Goal: Answer question/provide support: Answer question/provide support

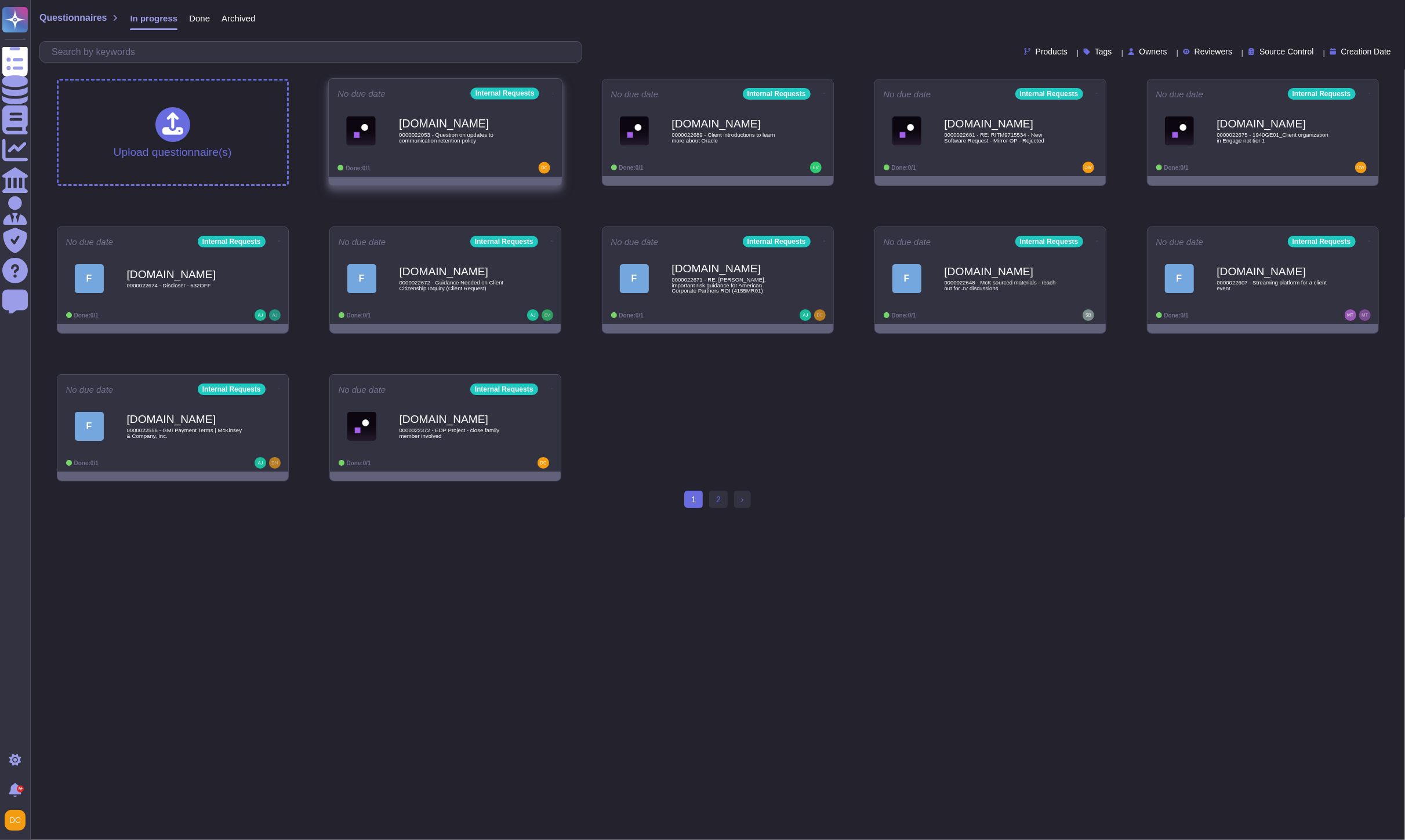
click at [454, 147] on div "[DOMAIN_NAME] 0000022053 - Question on updates to communication retention policy" at bounding box center [457, 130] width 117 height 47
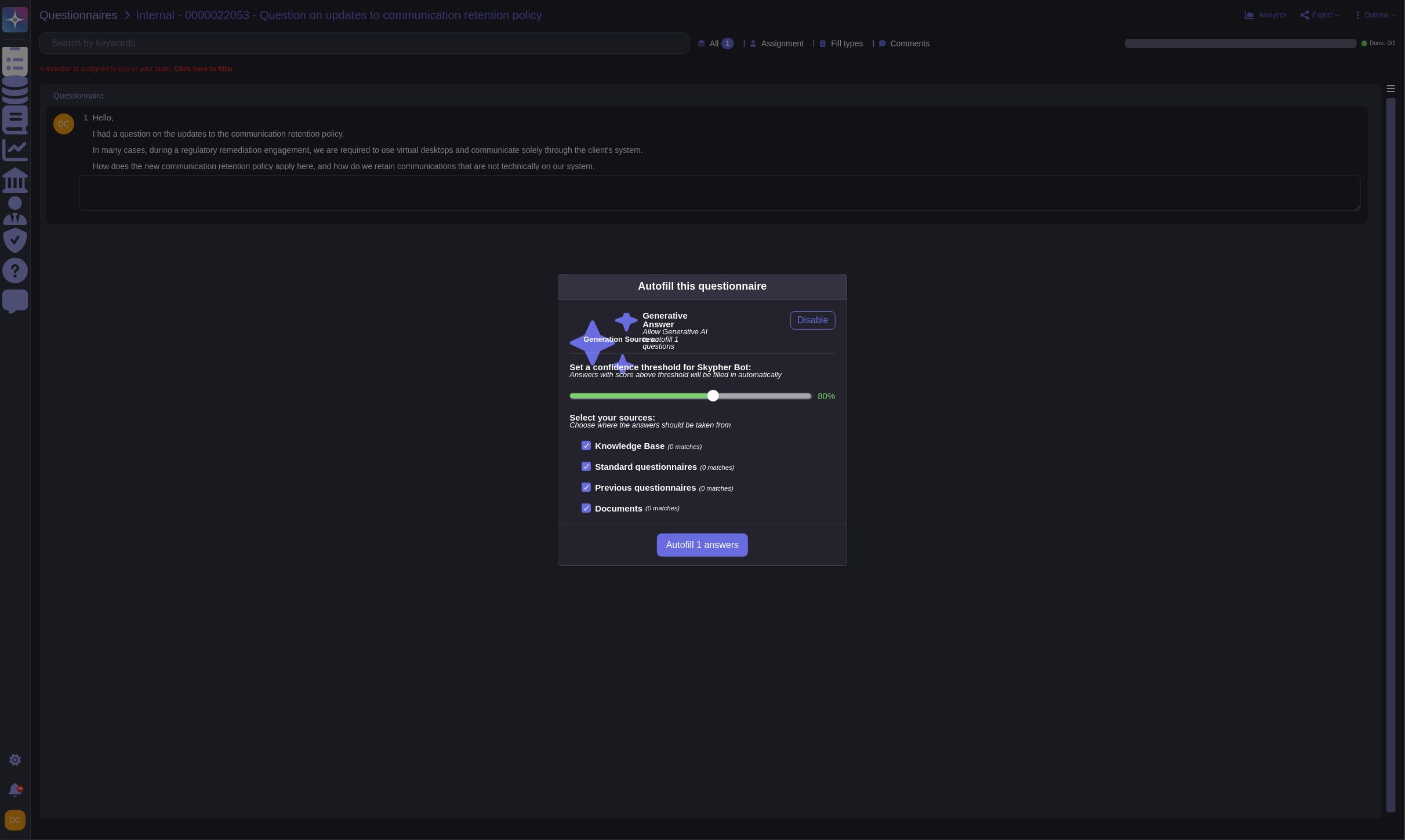
click at [158, 166] on div "Autofill this questionnaire Generative Answer Allow Generative AI to autofill 1…" at bounding box center [702, 420] width 1405 height 840
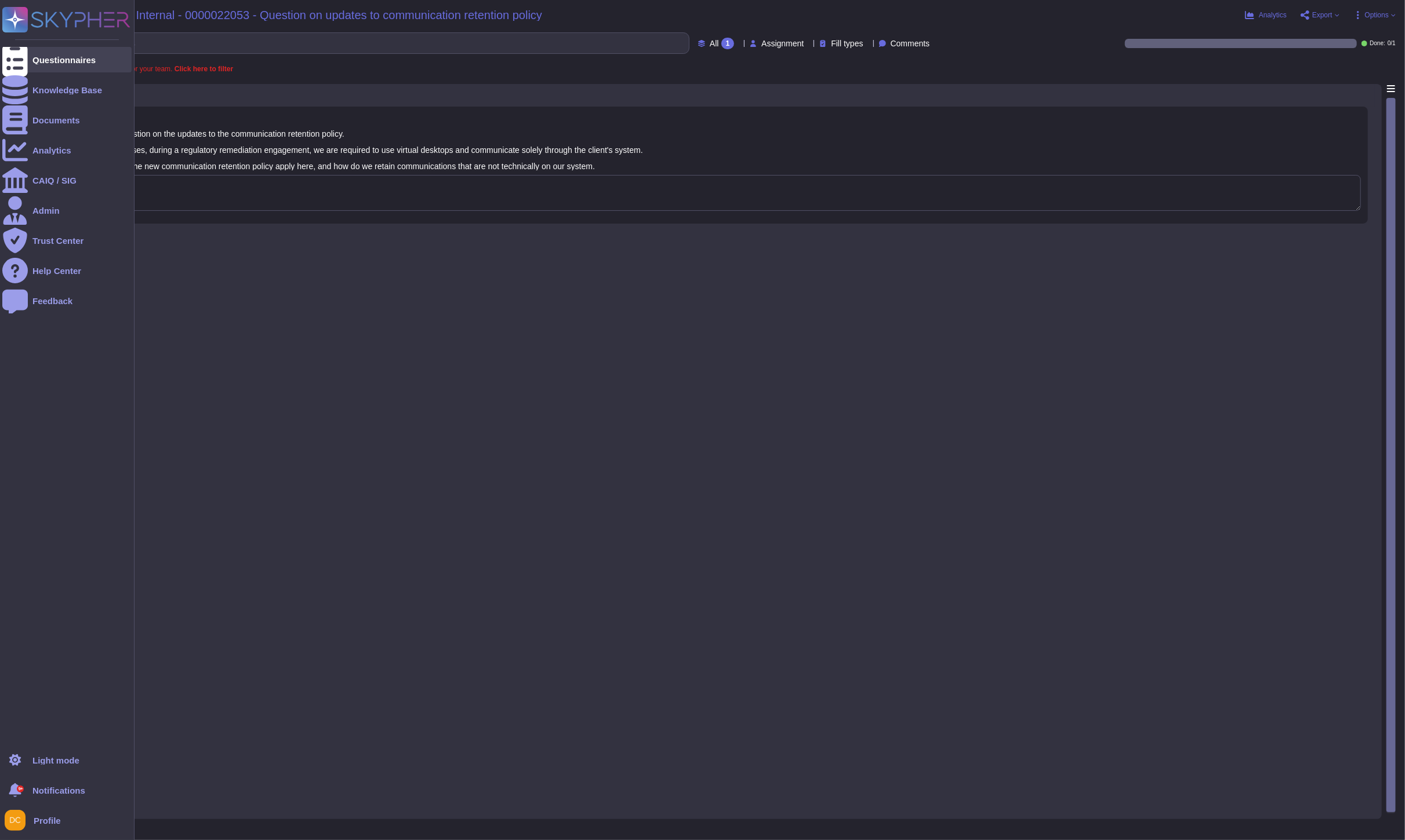
click at [26, 58] on div at bounding box center [15, 60] width 26 height 26
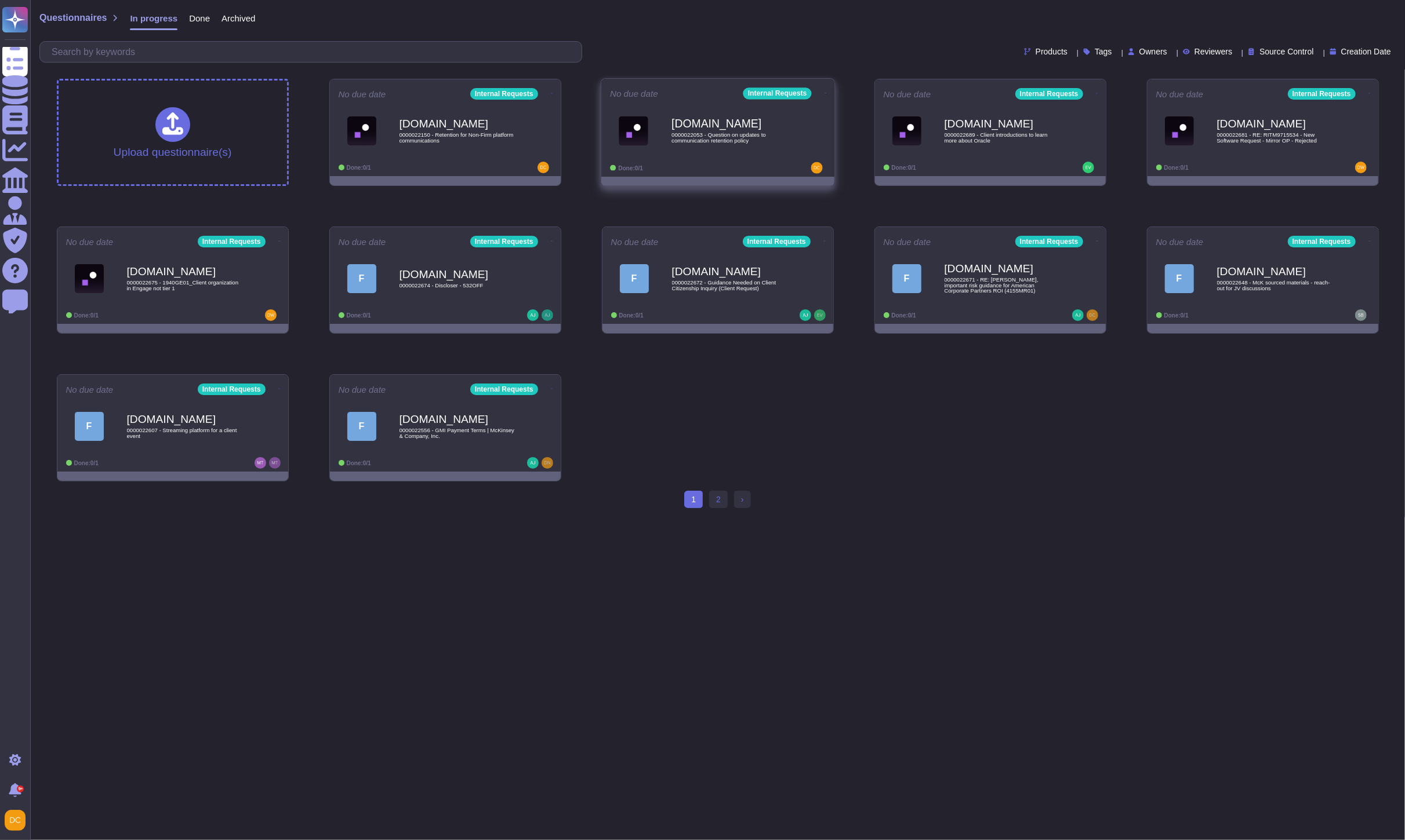
click at [726, 140] on span "0000022053 - Question on updates to communication retention policy" at bounding box center [730, 137] width 117 height 11
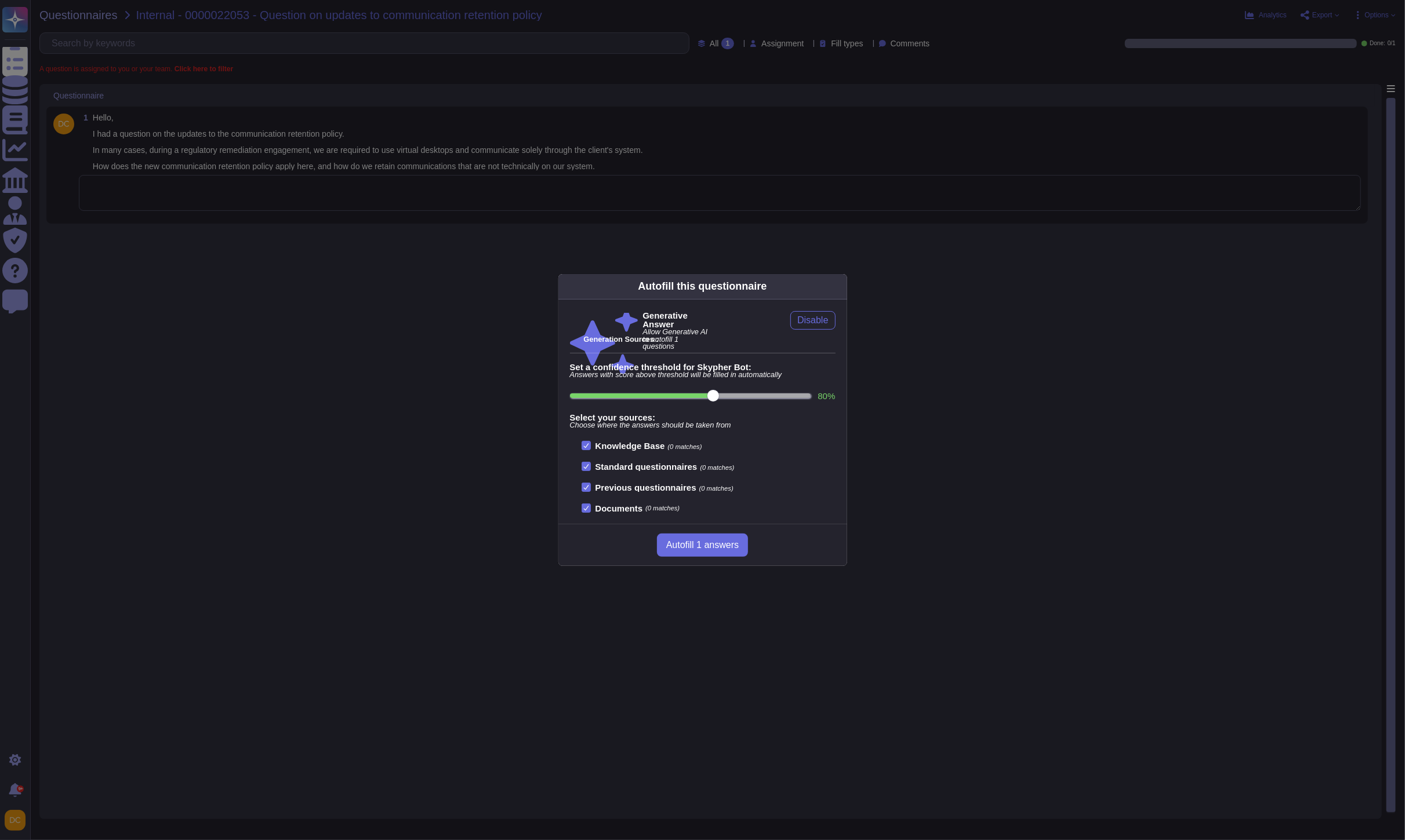
click at [604, 245] on div "Autofill this questionnaire Generative Answer Allow Generative AI to autofill 1…" at bounding box center [702, 420] width 1405 height 840
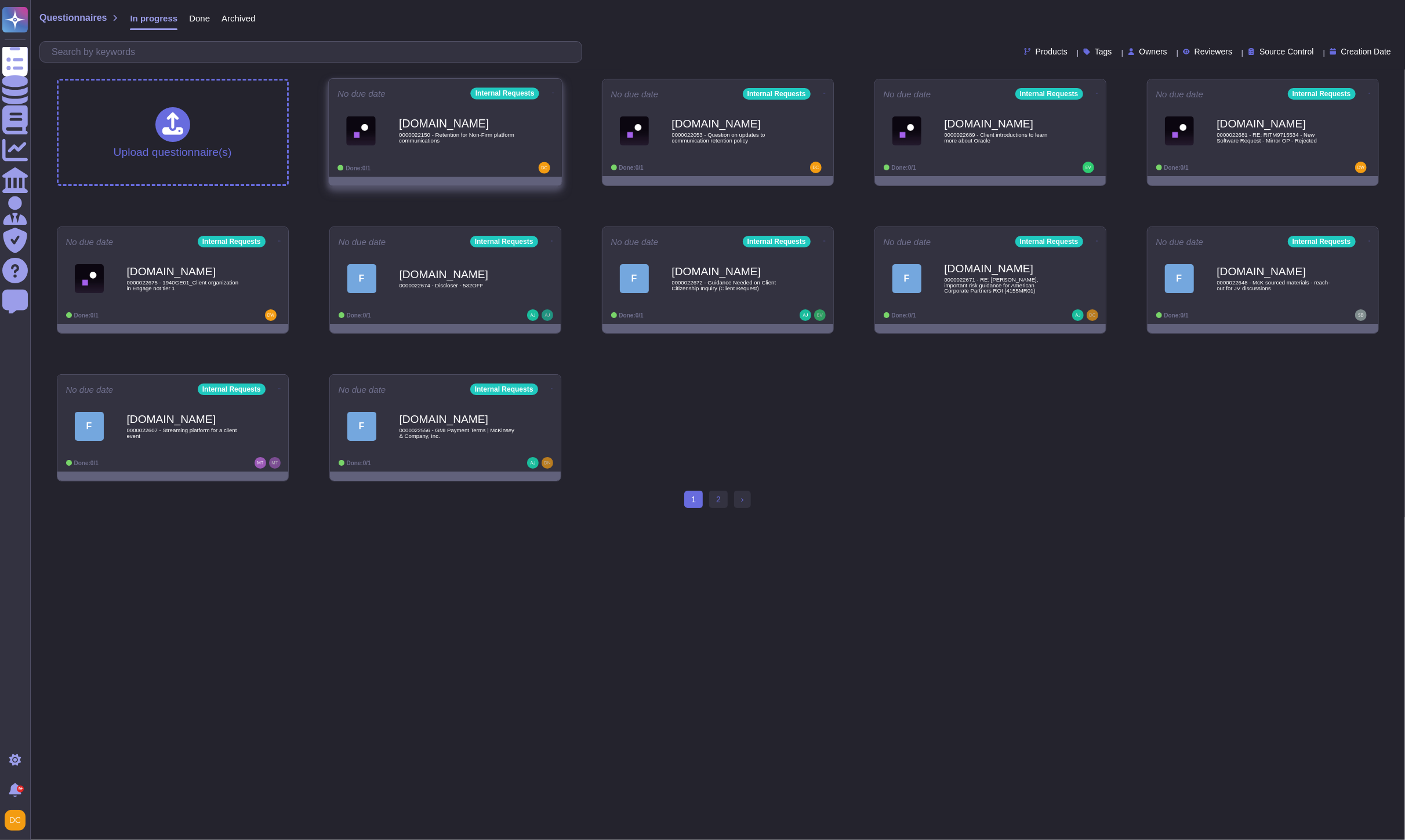
click at [424, 154] on div "[DOMAIN_NAME] 0000022150 - Retention for Non-Firm platform communications" at bounding box center [445, 130] width 215 height 58
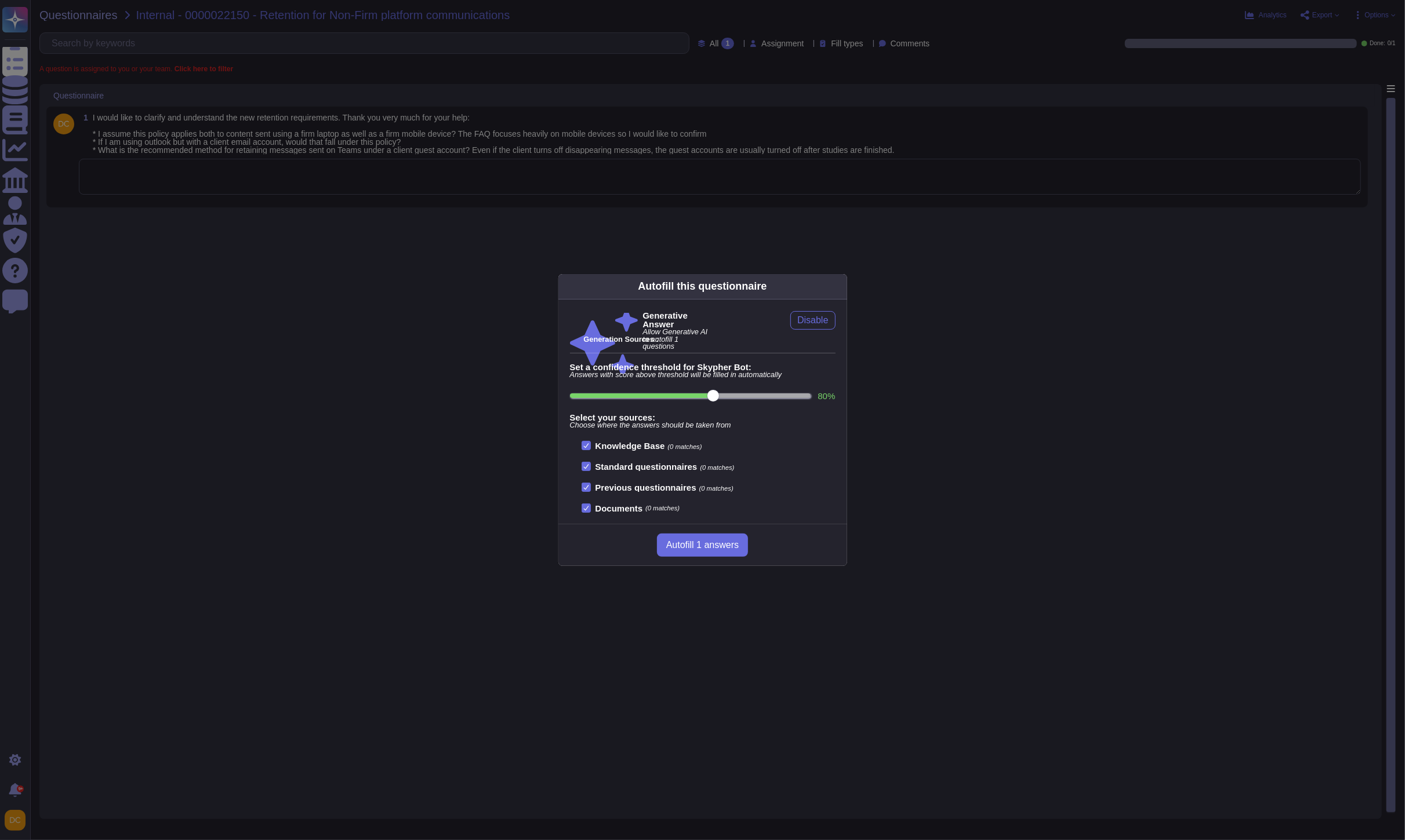
click at [215, 168] on div "Autofill this questionnaire Generative Answer Allow Generative AI to autofill 1…" at bounding box center [702, 420] width 1405 height 840
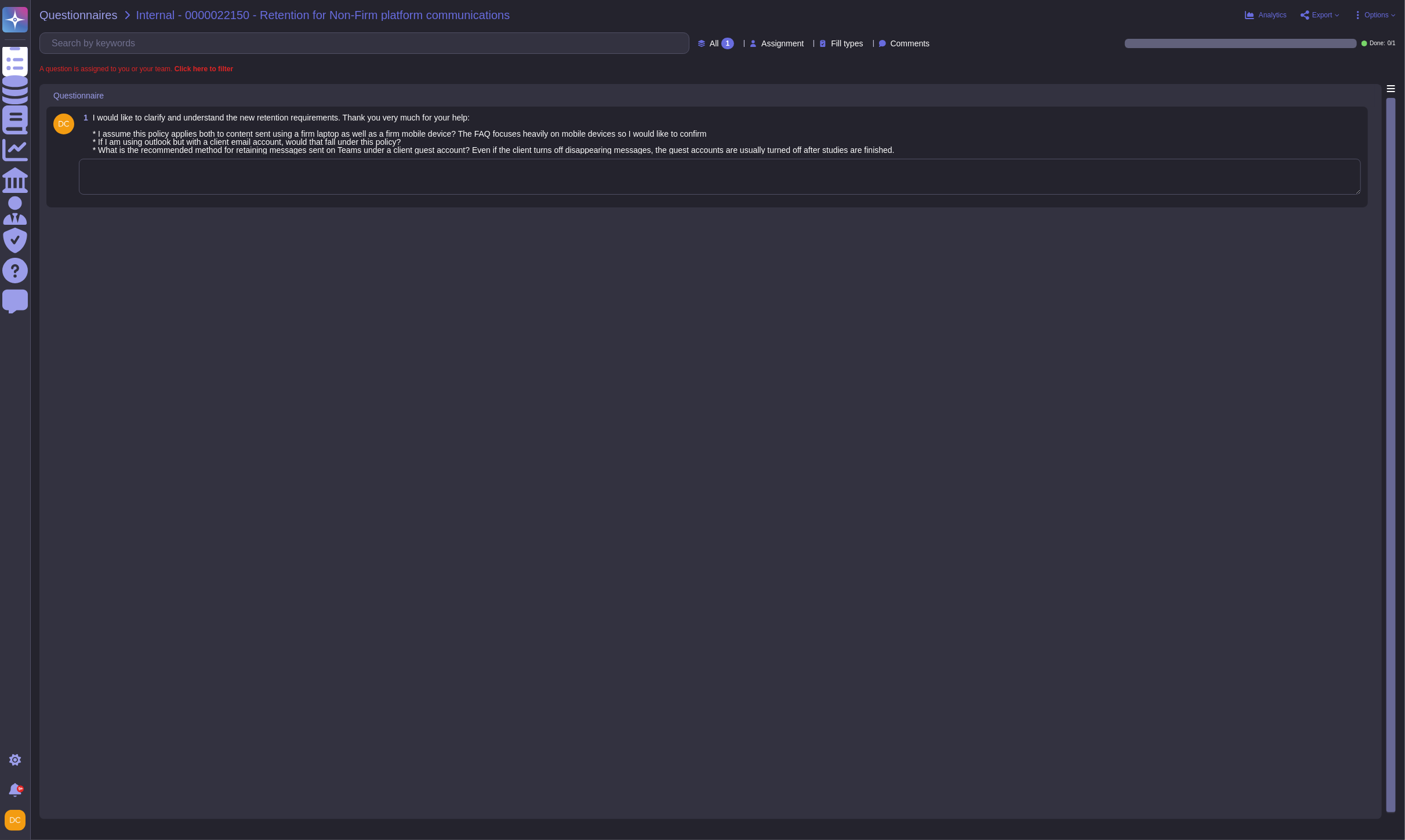
click at [153, 174] on textarea at bounding box center [719, 177] width 1281 height 36
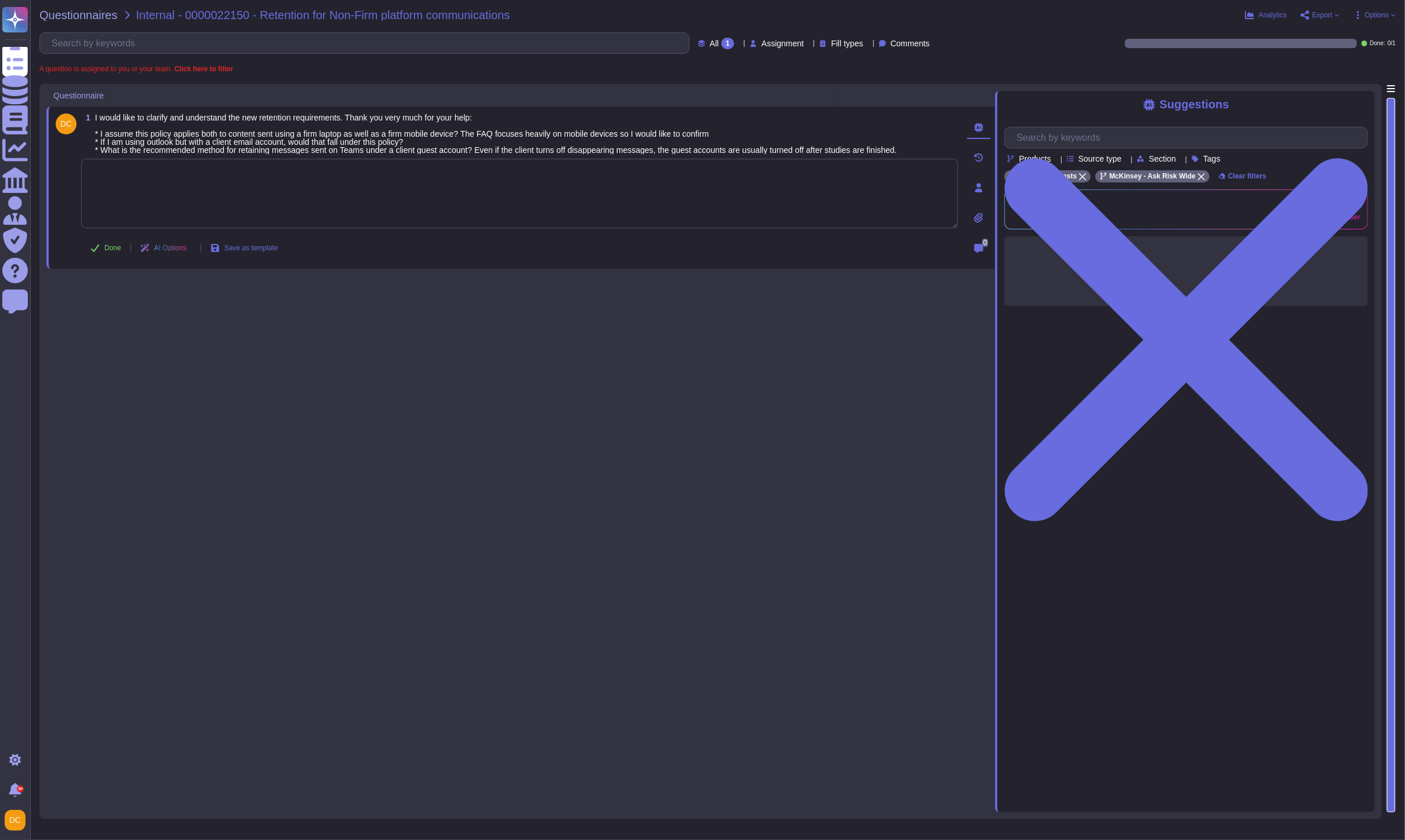
paste textarea "Please note that guest accounts on Teams and Slack are not considered firm-appr…"
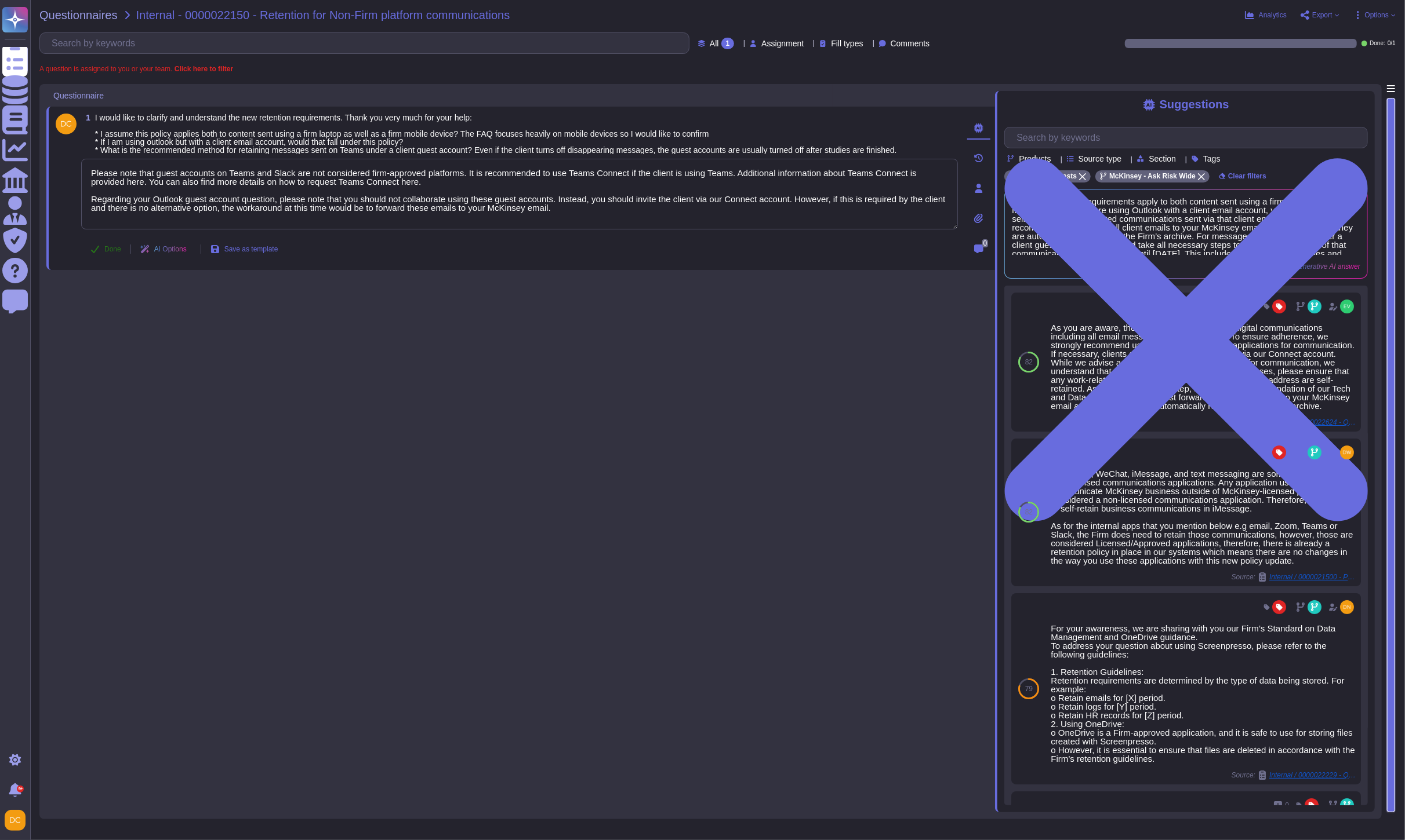
type textarea "Please note that guest accounts on Teams and Slack are not considered firm-appr…"
click at [101, 245] on button "Done" at bounding box center [106, 249] width 49 height 23
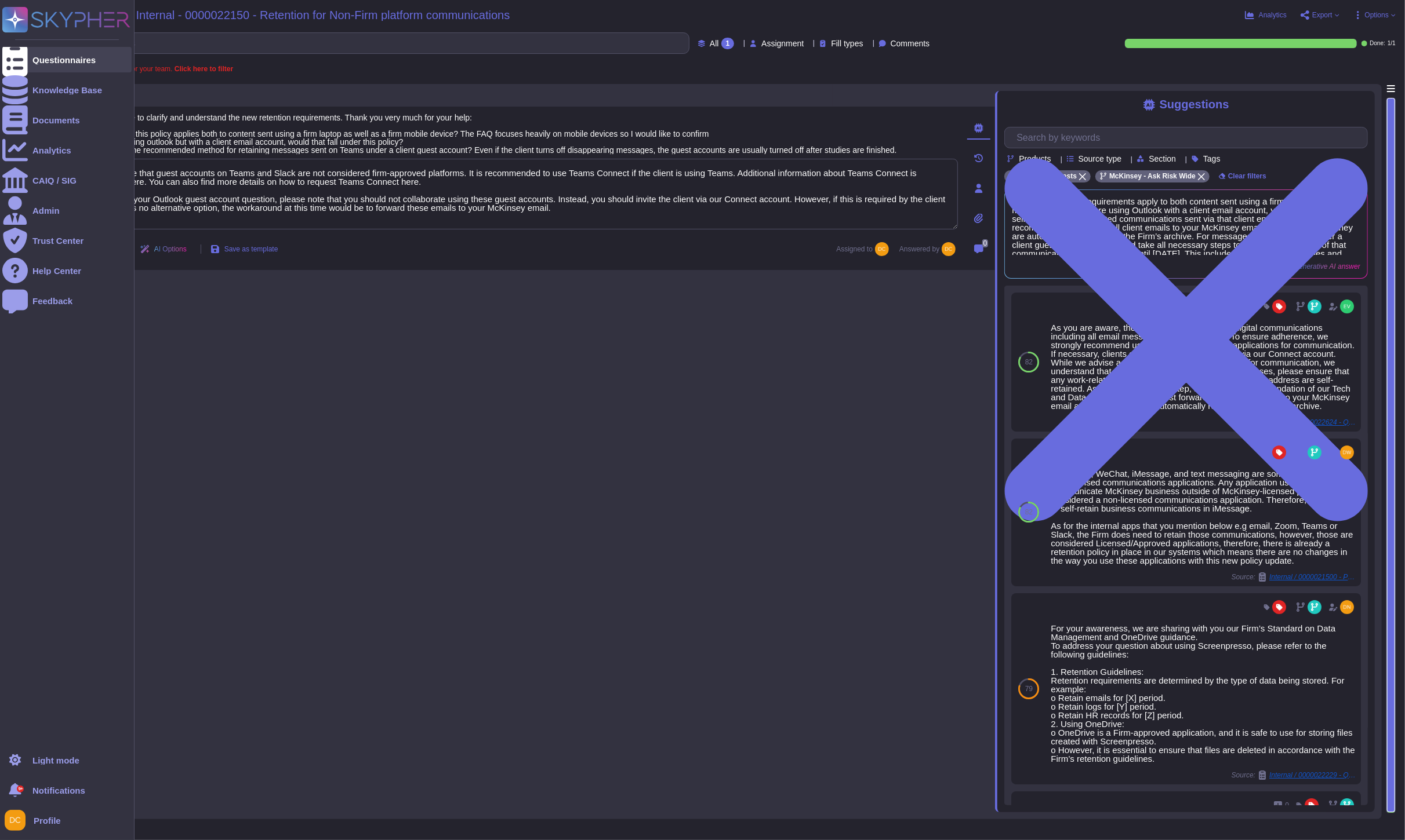
click at [15, 47] on div at bounding box center [15, 60] width 26 height 26
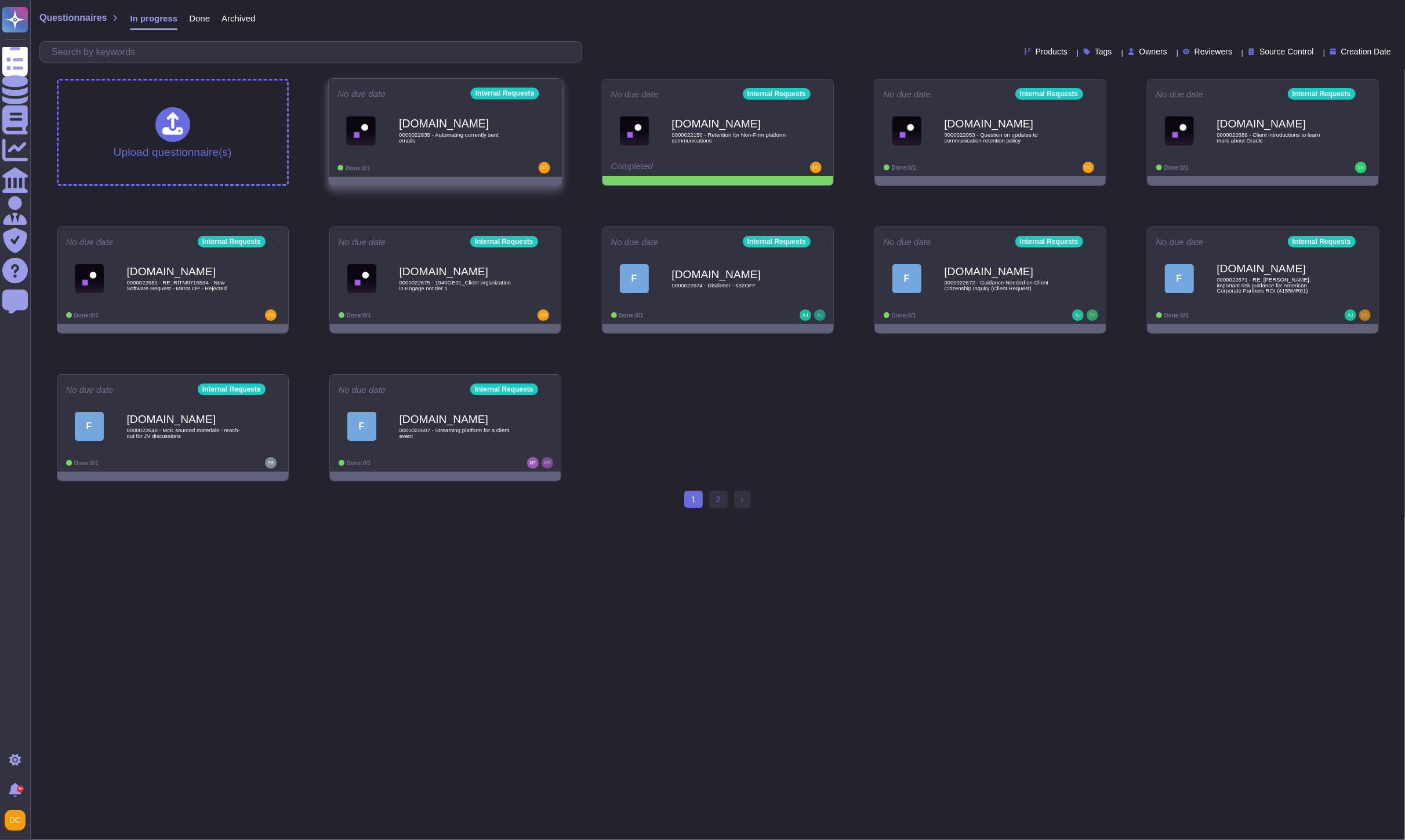
click at [461, 136] on span "0000022635 - Automating currently sent emails" at bounding box center [457, 137] width 117 height 11
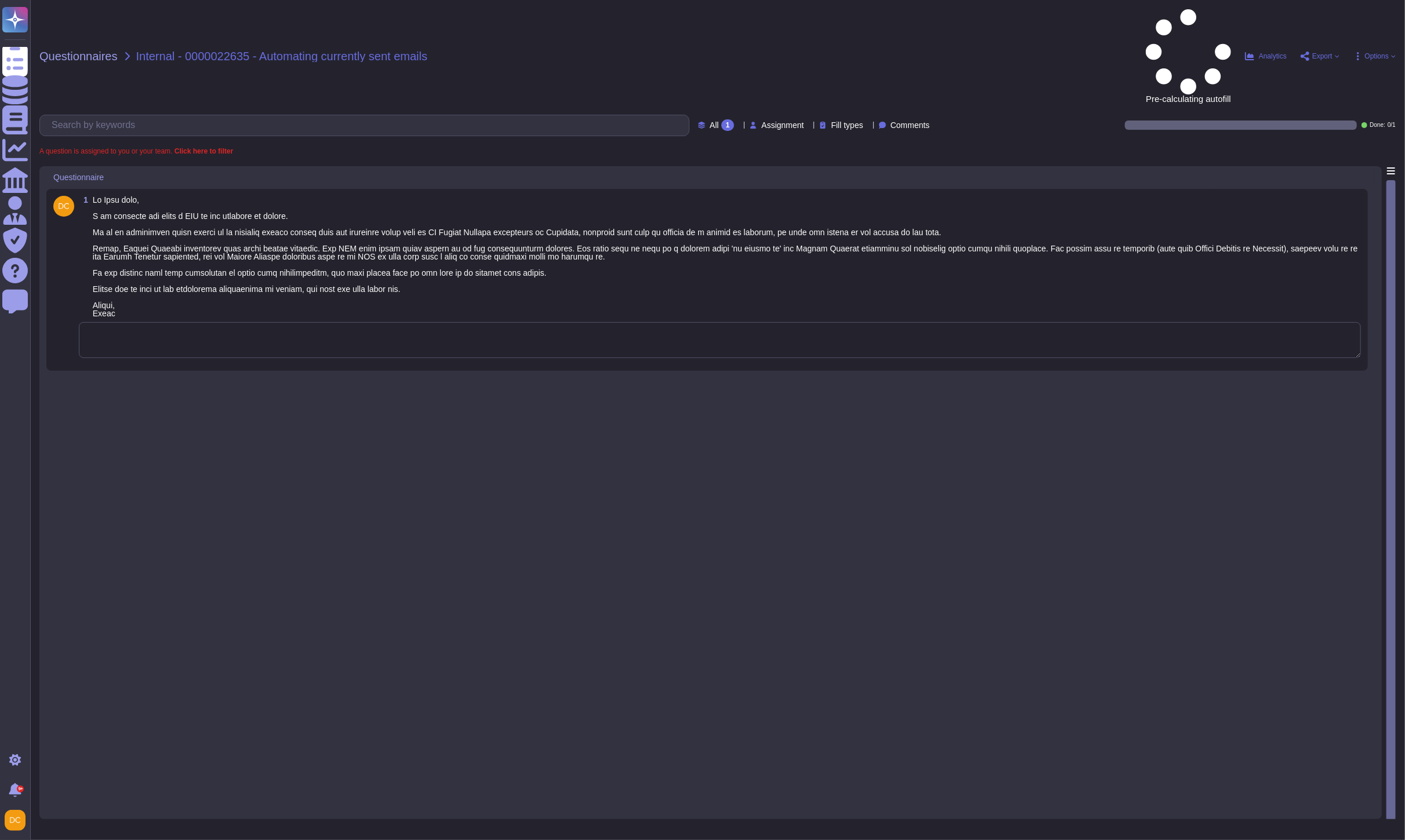
click at [135, 323] on textarea at bounding box center [719, 341] width 1281 height 36
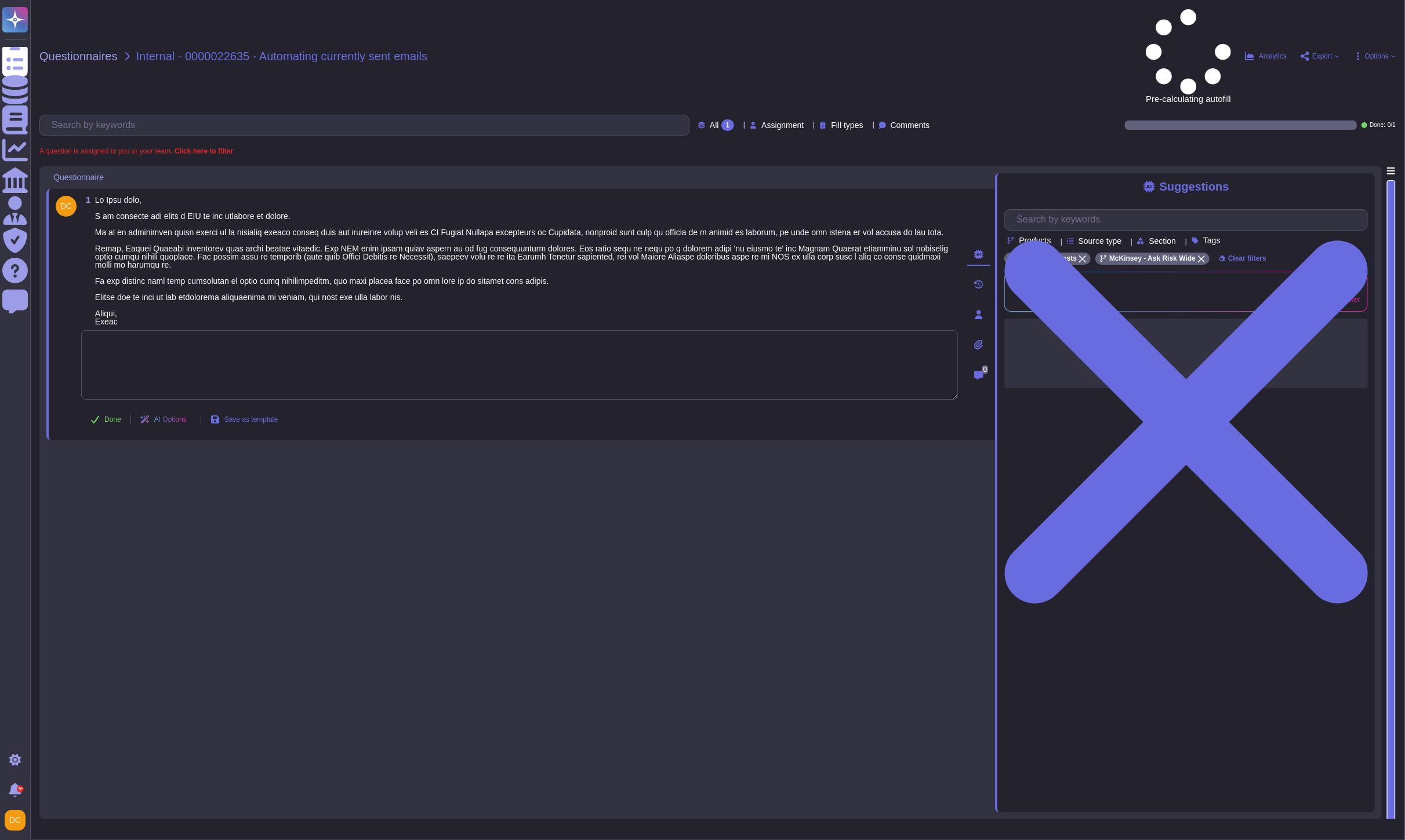
paste textarea "Please note that I reached out to Messaging Engineering, and they will be takin…"
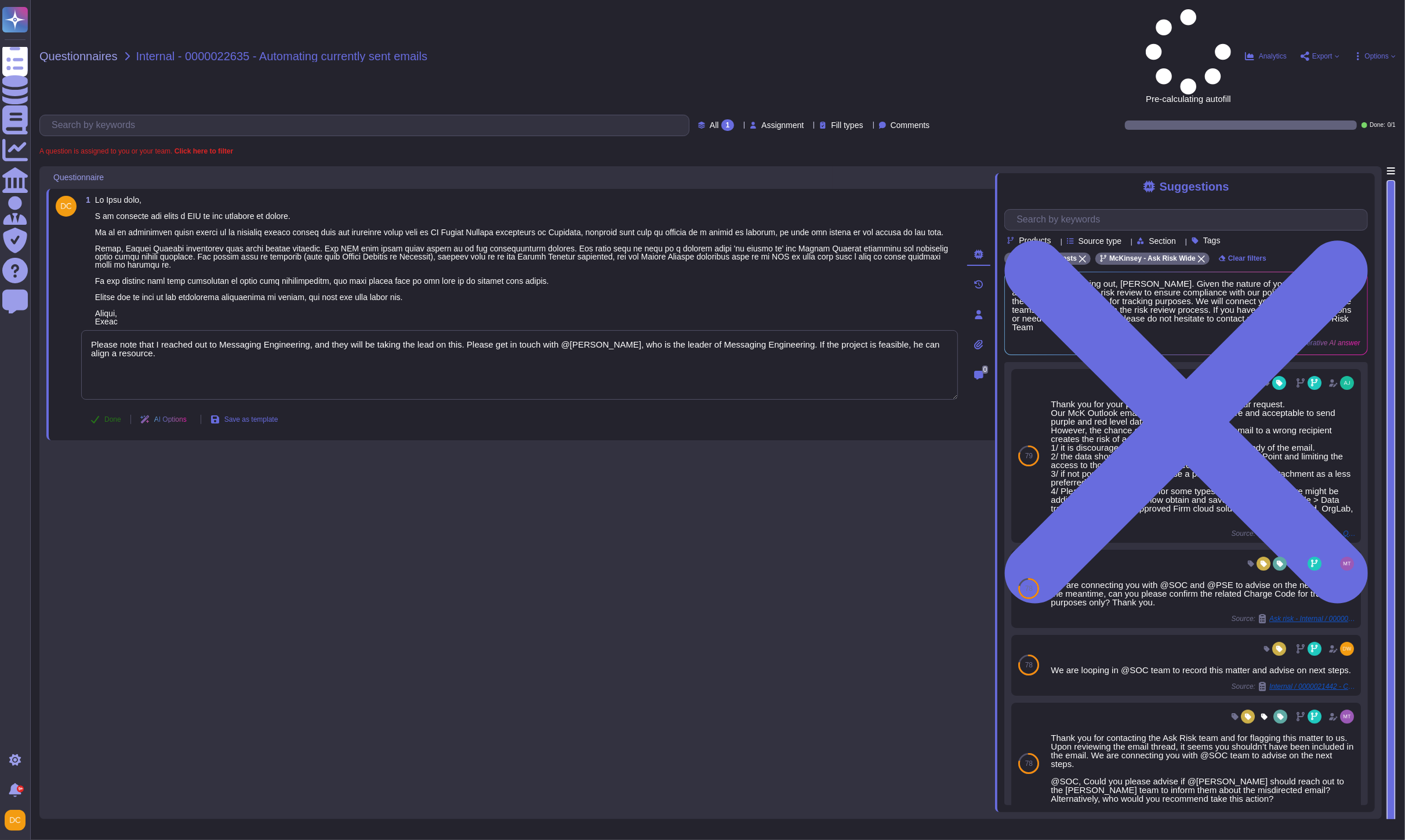
type textarea "Please note that I reached out to Messaging Engineering, and they will be takin…"
click at [108, 408] on button "Done" at bounding box center [106, 419] width 49 height 23
